Goal: Communication & Community: Answer question/provide support

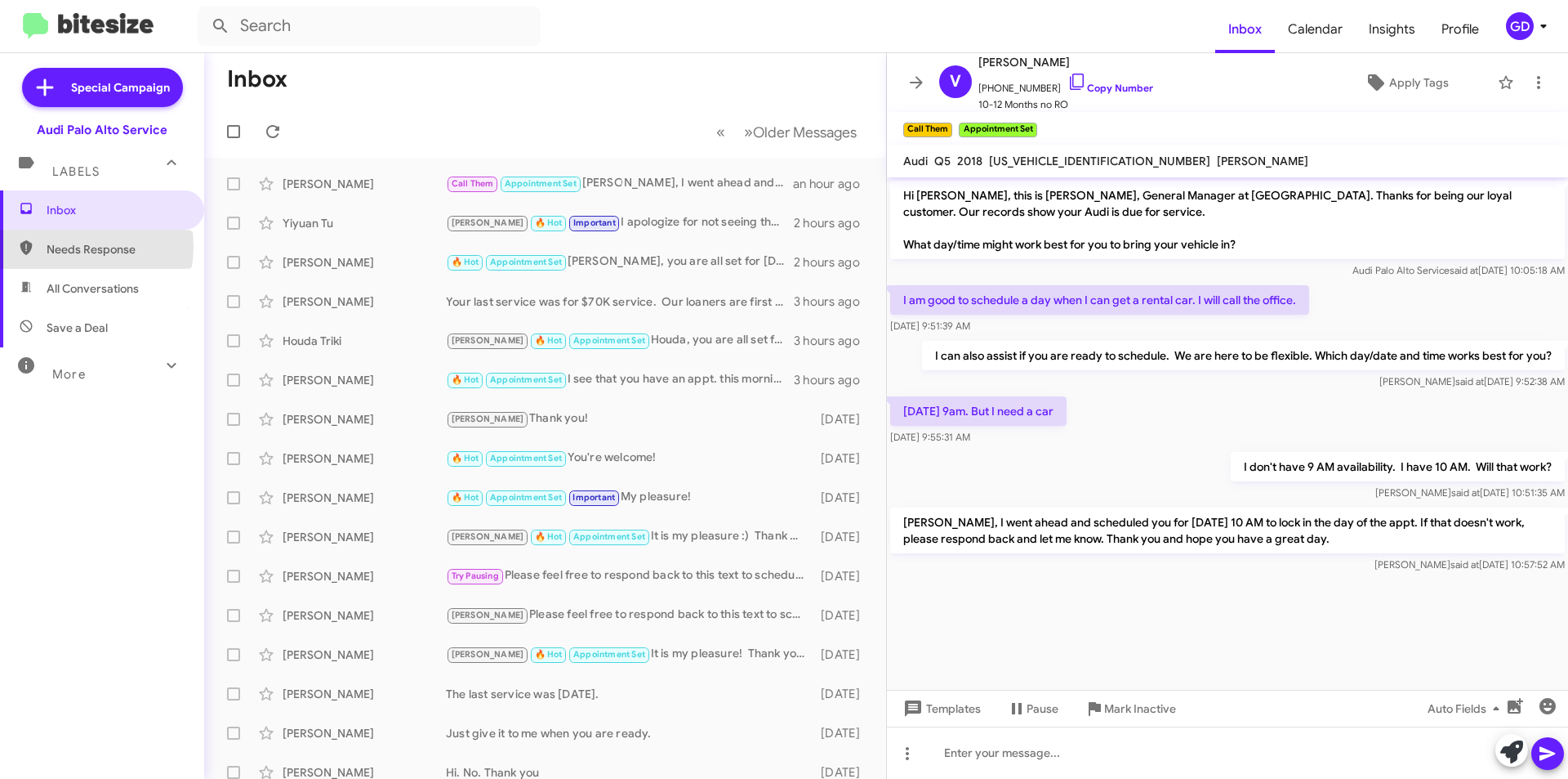
click at [65, 247] on span "Needs Response" at bounding box center [116, 248] width 139 height 16
type input "in:needs-response"
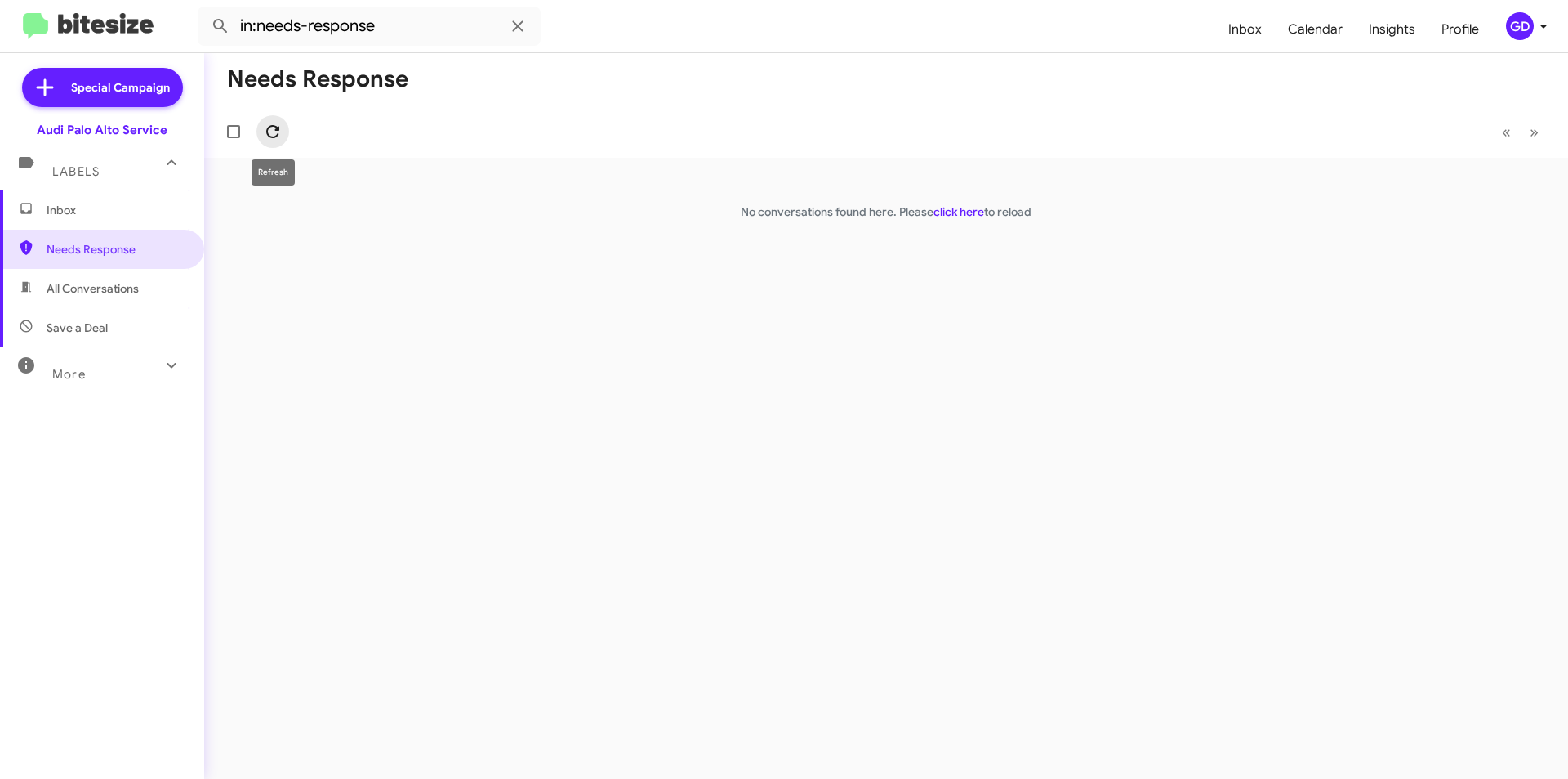
click at [272, 128] on icon at bounding box center [272, 131] width 19 height 19
click at [96, 208] on span "Inbox" at bounding box center [116, 210] width 139 height 16
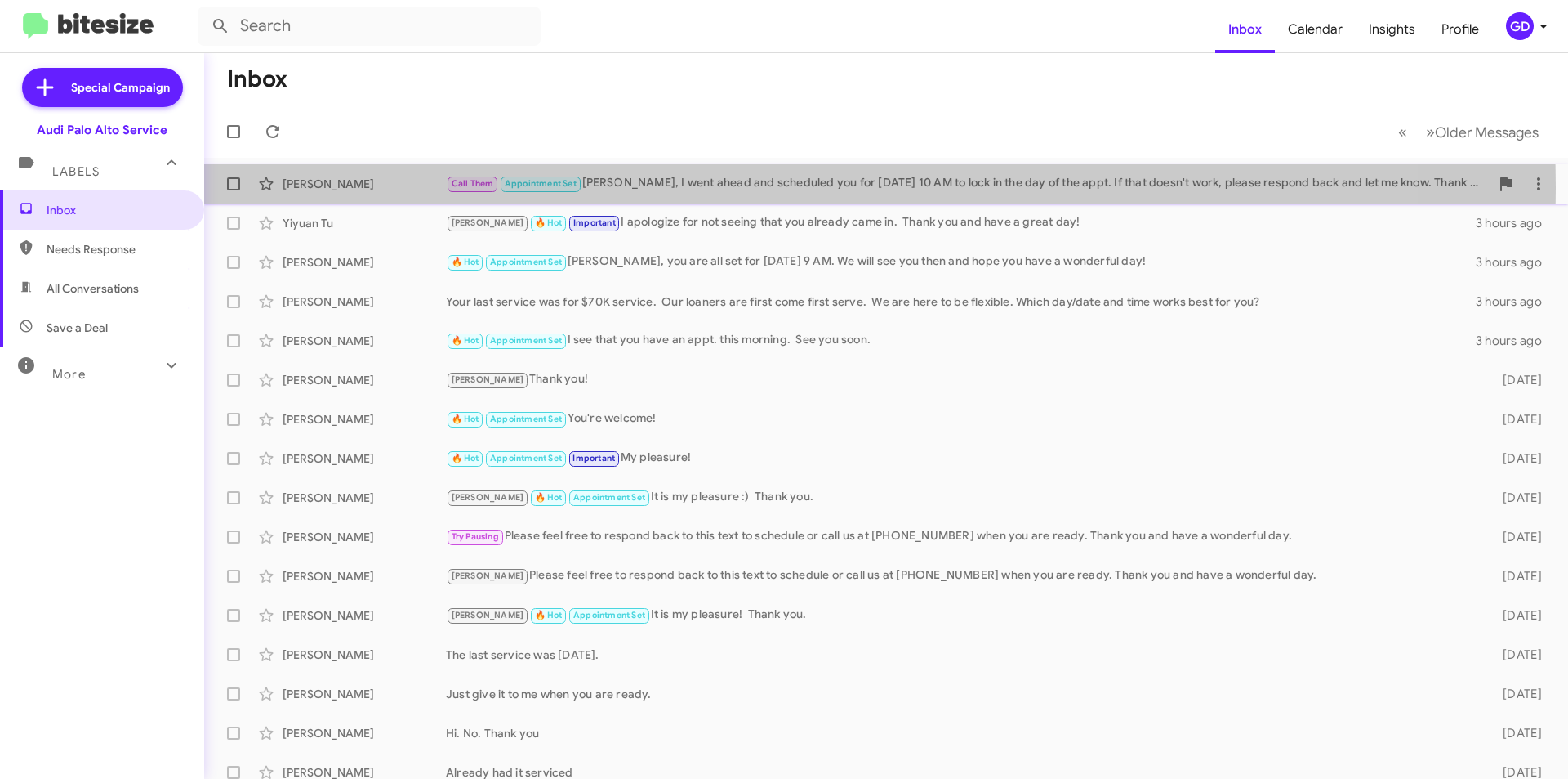
click at [656, 188] on div "Call Them Appointment Set [PERSON_NAME], I went ahead and scheduled you for [DA…" at bounding box center [967, 184] width 1044 height 19
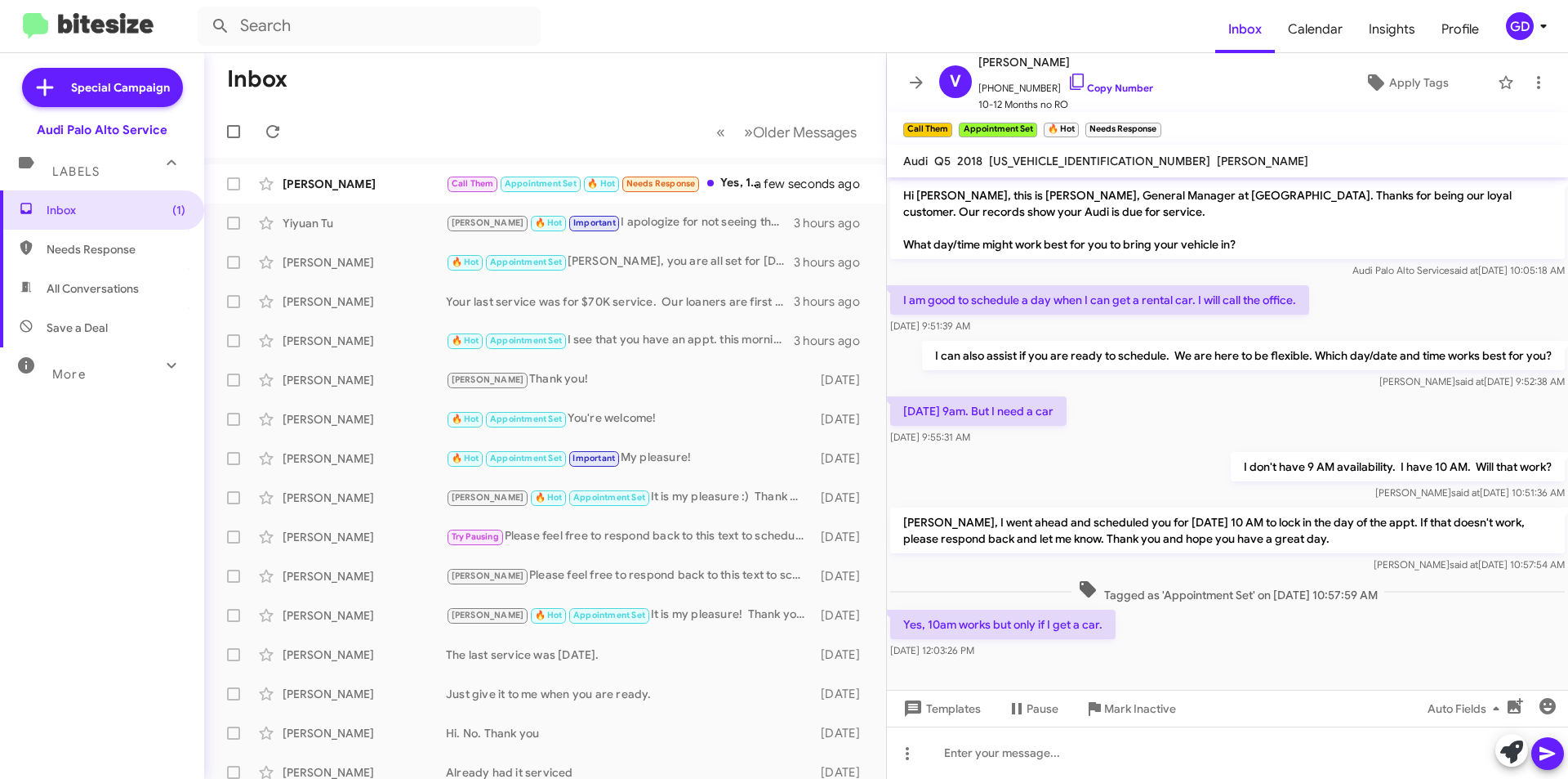
click at [1151, 633] on div "Yes, 10am works but only if I get a car. [DATE] 12:03:26 PM" at bounding box center [1228, 635] width 681 height 56
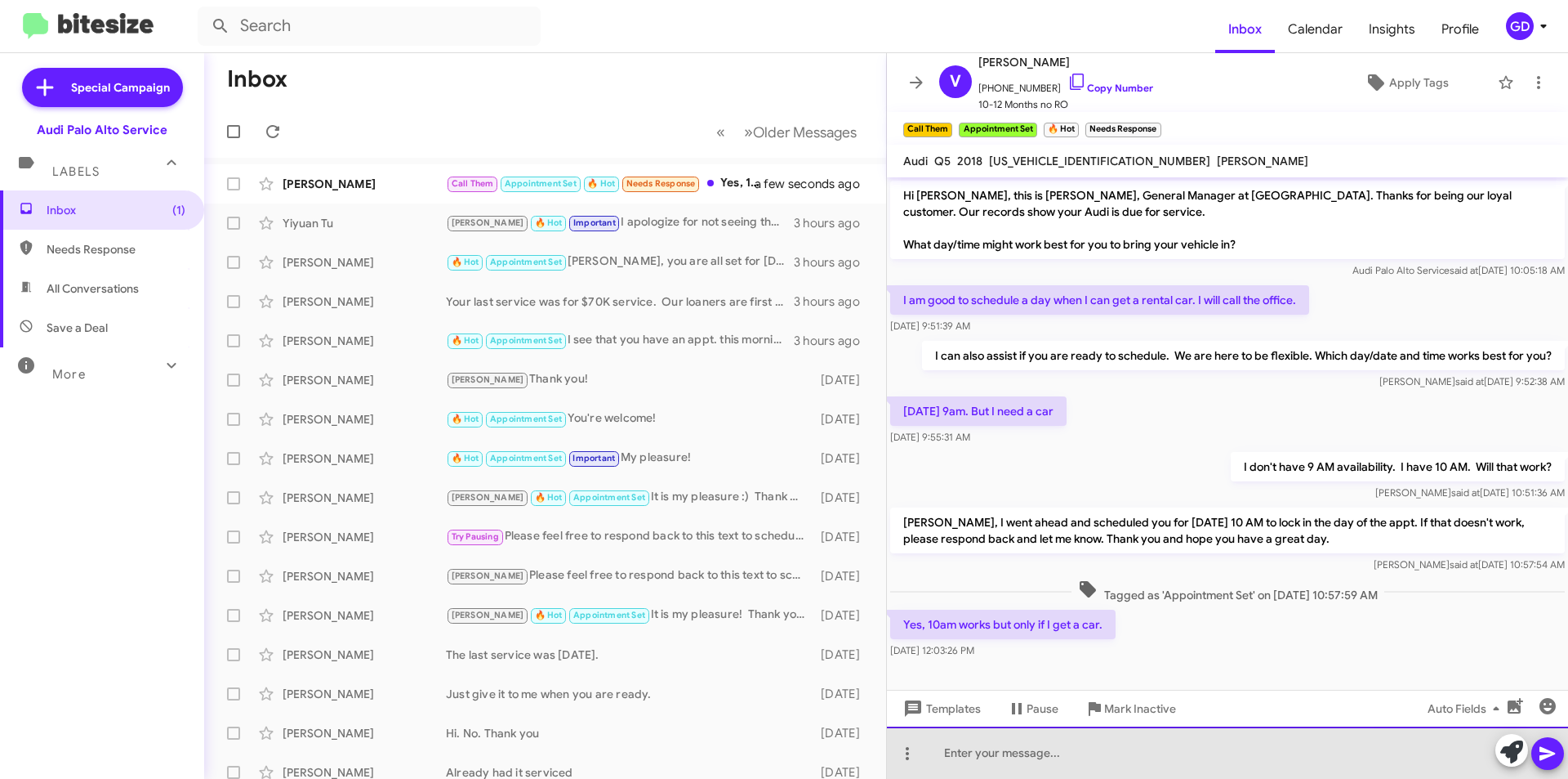
click at [952, 755] on div at bounding box center [1228, 752] width 681 height 52
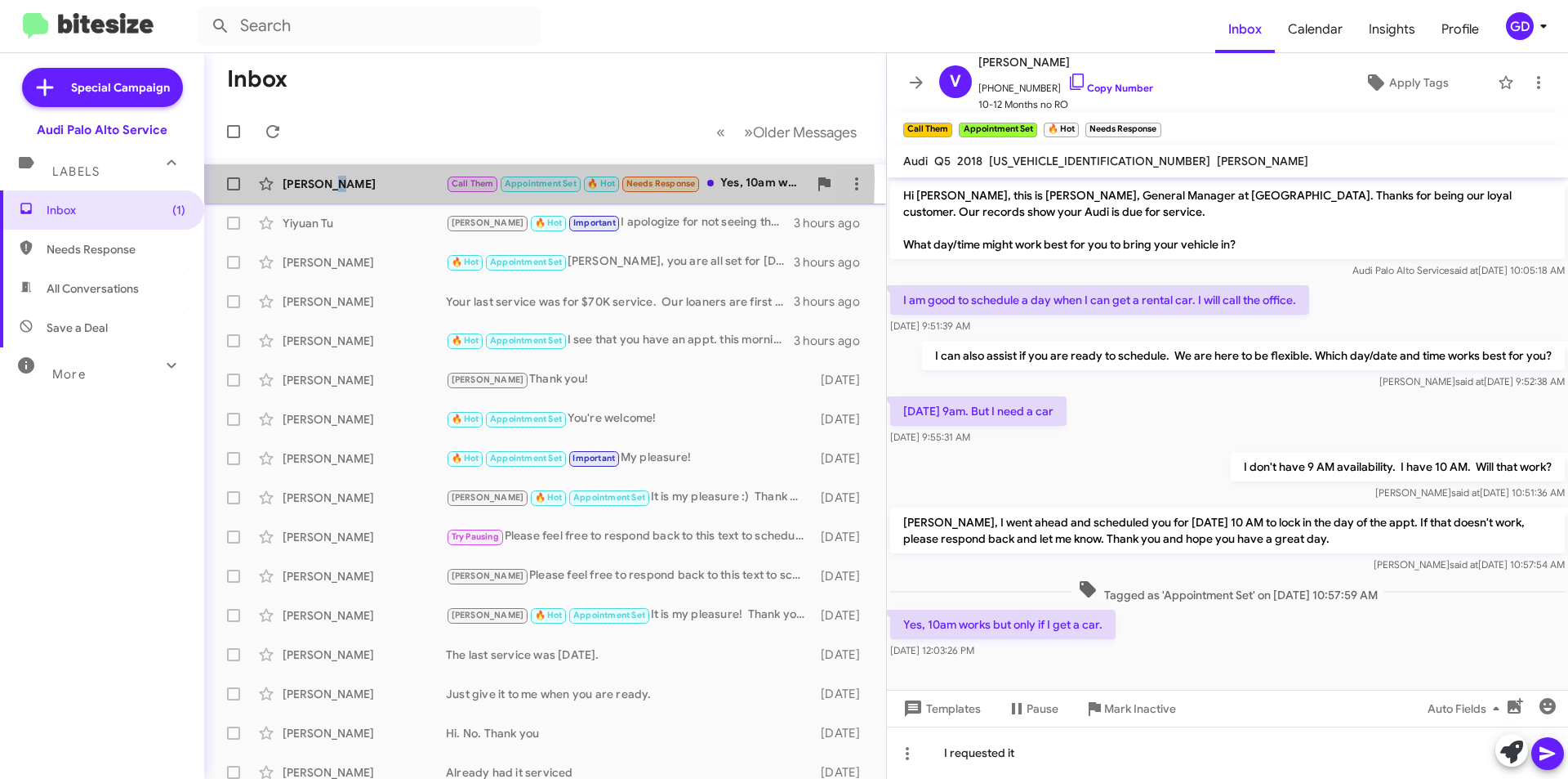
click at [333, 184] on div "[PERSON_NAME]" at bounding box center [365, 183] width 164 height 16
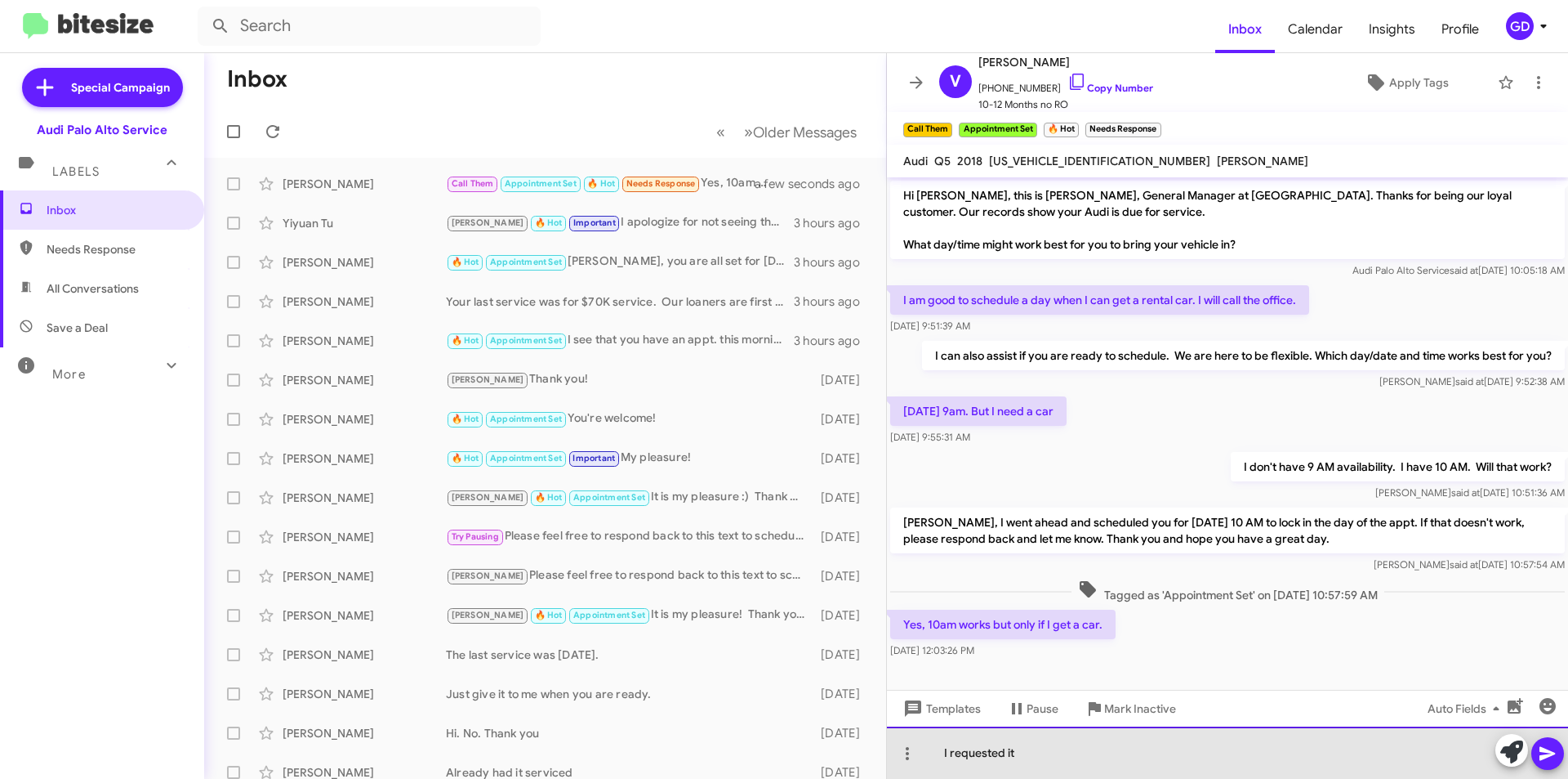
drag, startPoint x: 1032, startPoint y: 756, endPoint x: 1324, endPoint y: 688, distance: 299.8
click at [1039, 756] on div "I requested it" at bounding box center [1228, 752] width 681 height 52
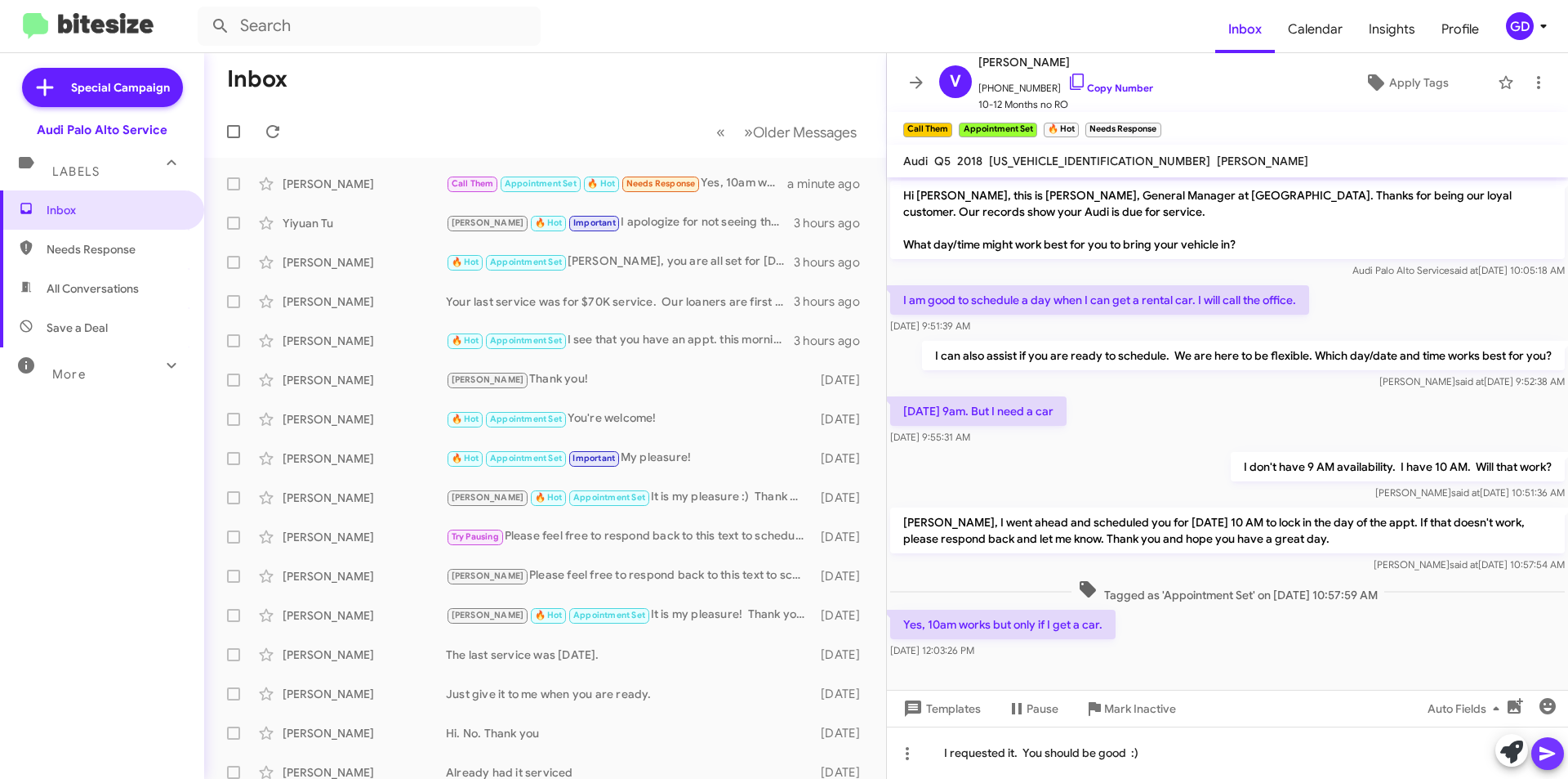
click at [1552, 750] on icon at bounding box center [1548, 753] width 19 height 19
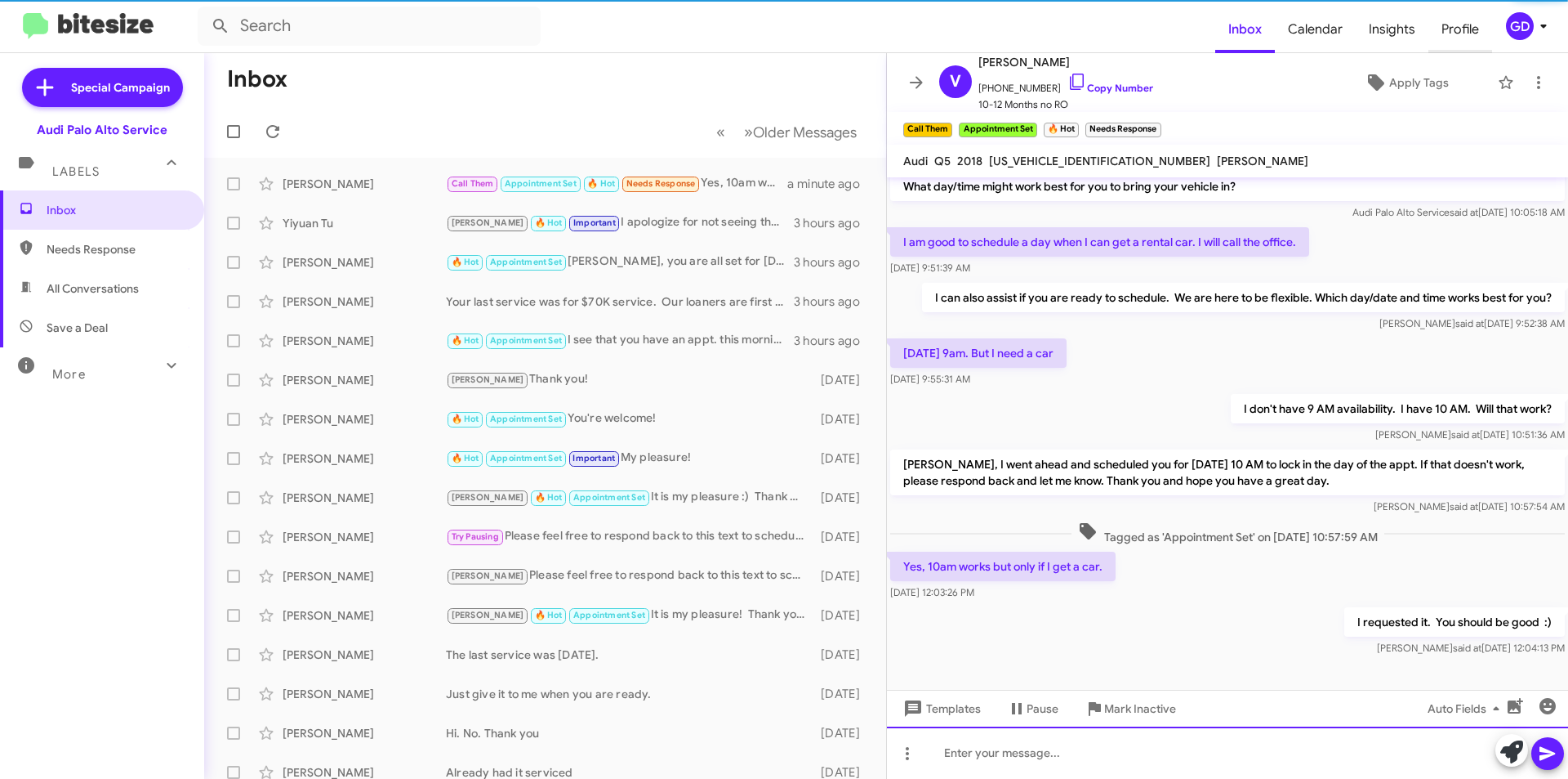
scroll to position [65, 0]
